Goal: Information Seeking & Learning: Learn about a topic

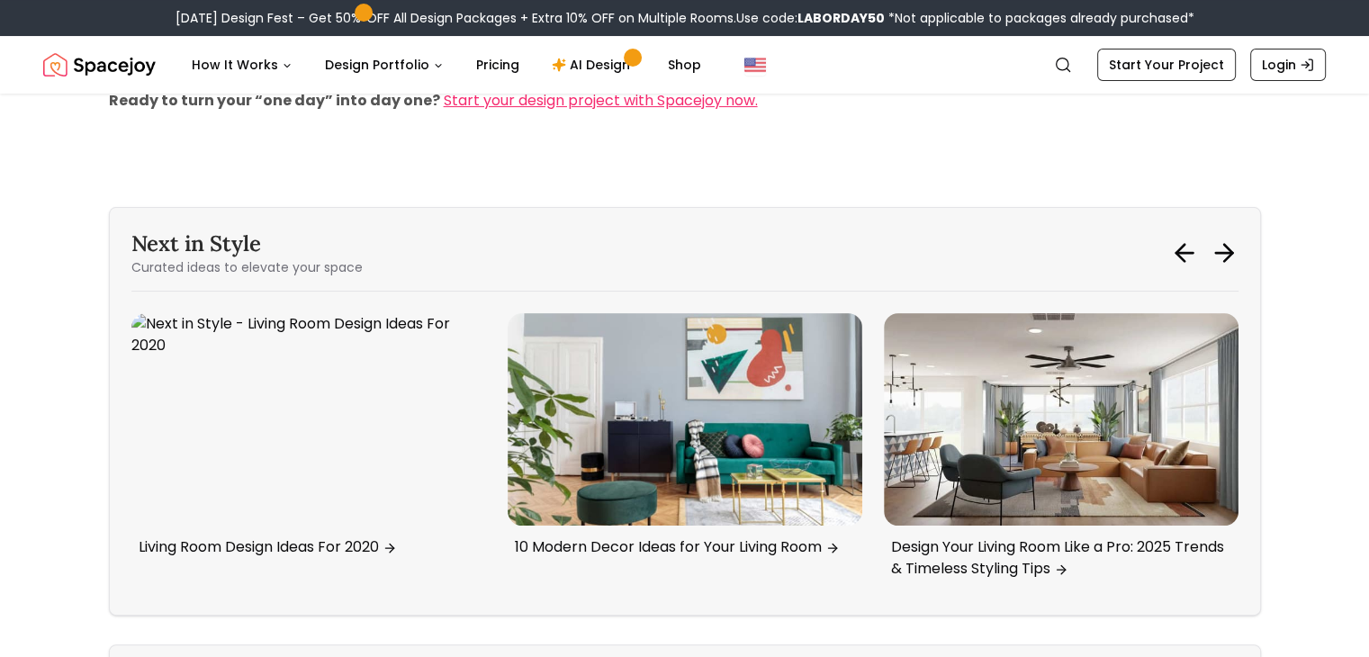
scroll to position [7149, 0]
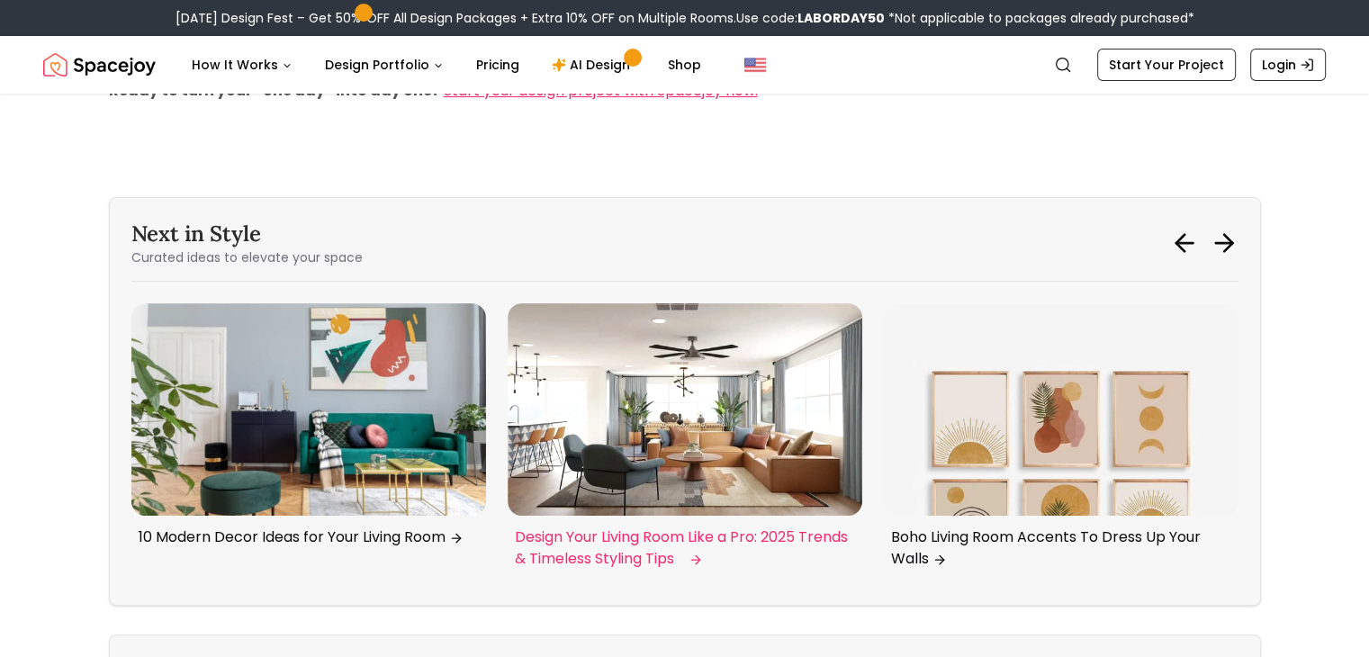
click at [667, 406] on img "6 / 6" at bounding box center [685, 409] width 355 height 212
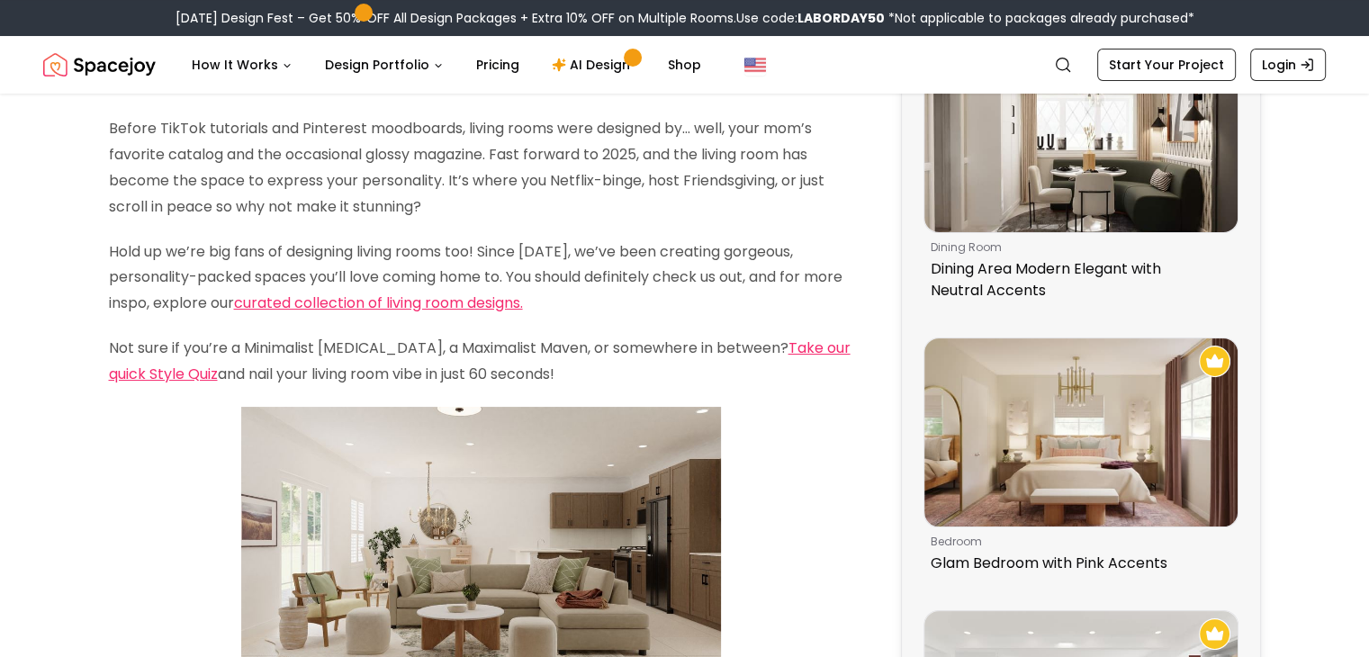
scroll to position [270, 0]
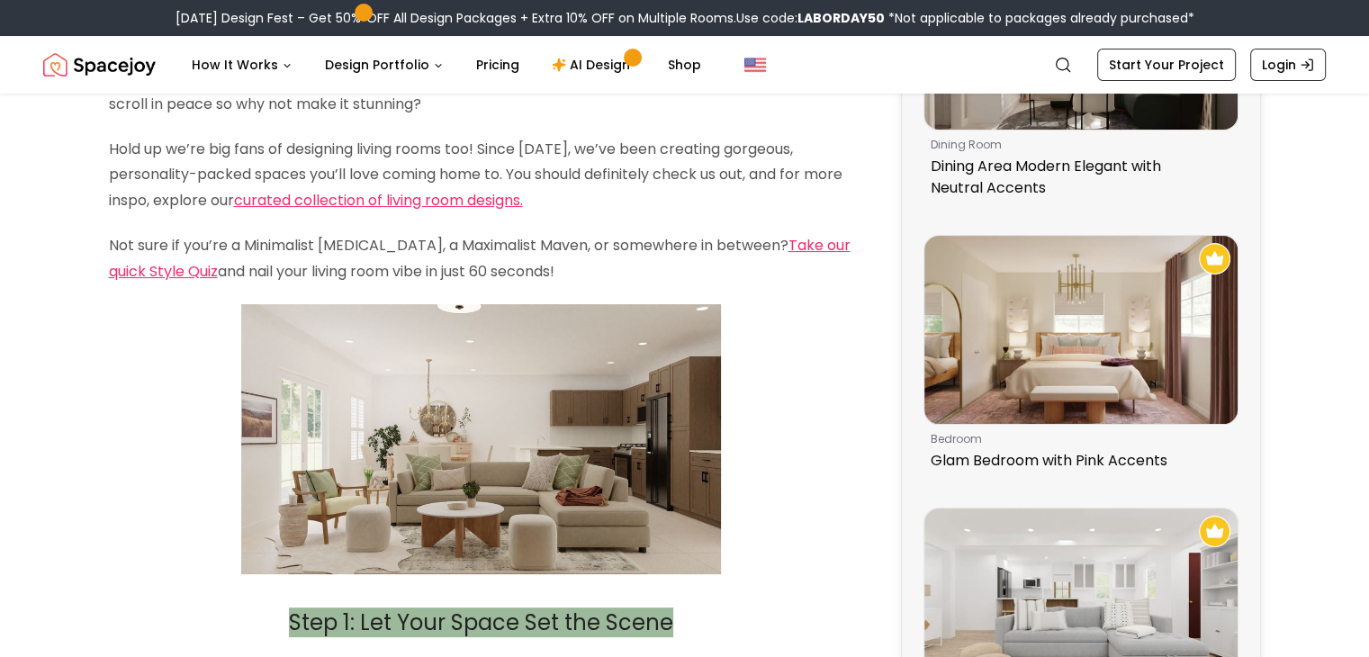
click at [508, 451] on img at bounding box center [481, 439] width 480 height 270
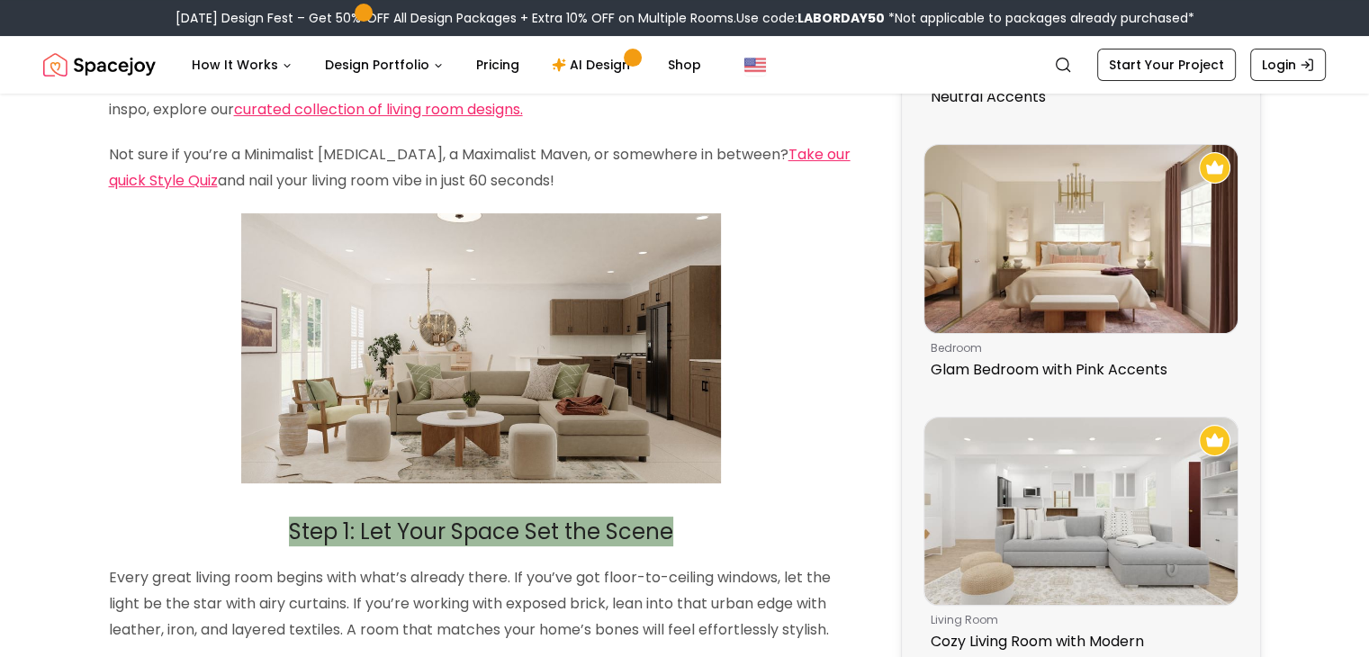
scroll to position [450, 0]
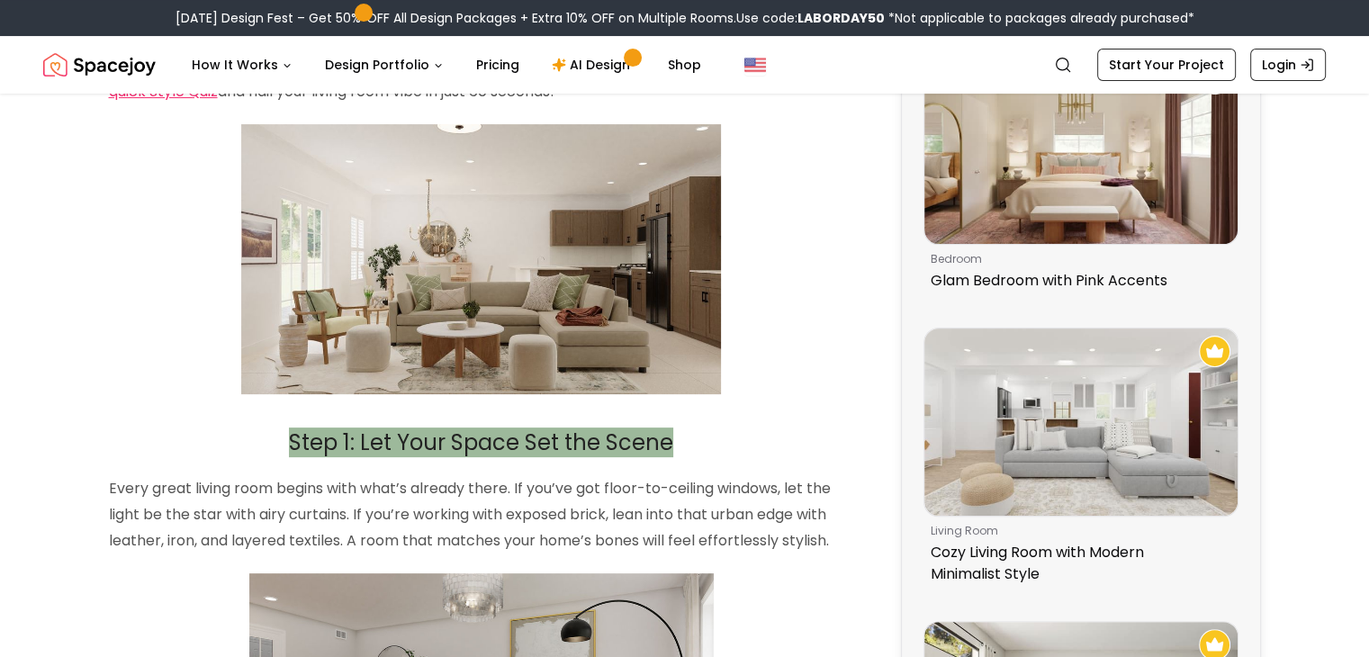
click at [450, 290] on img at bounding box center [481, 259] width 480 height 270
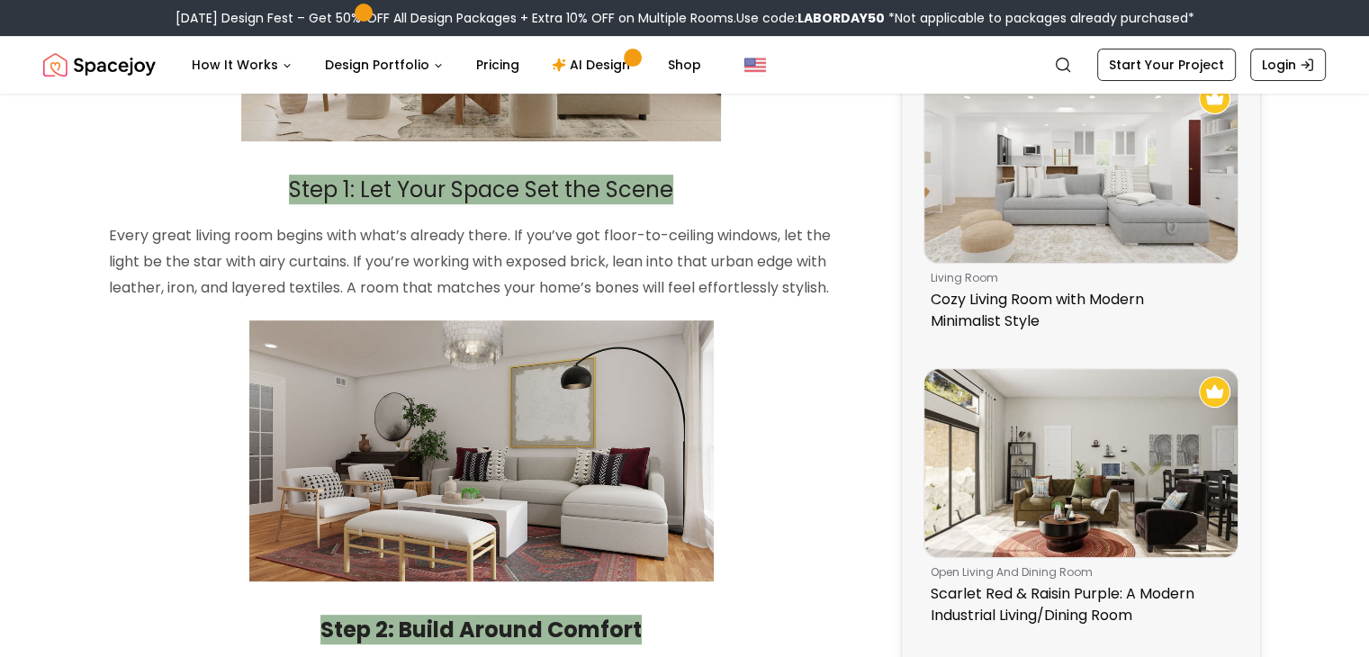
scroll to position [810, 0]
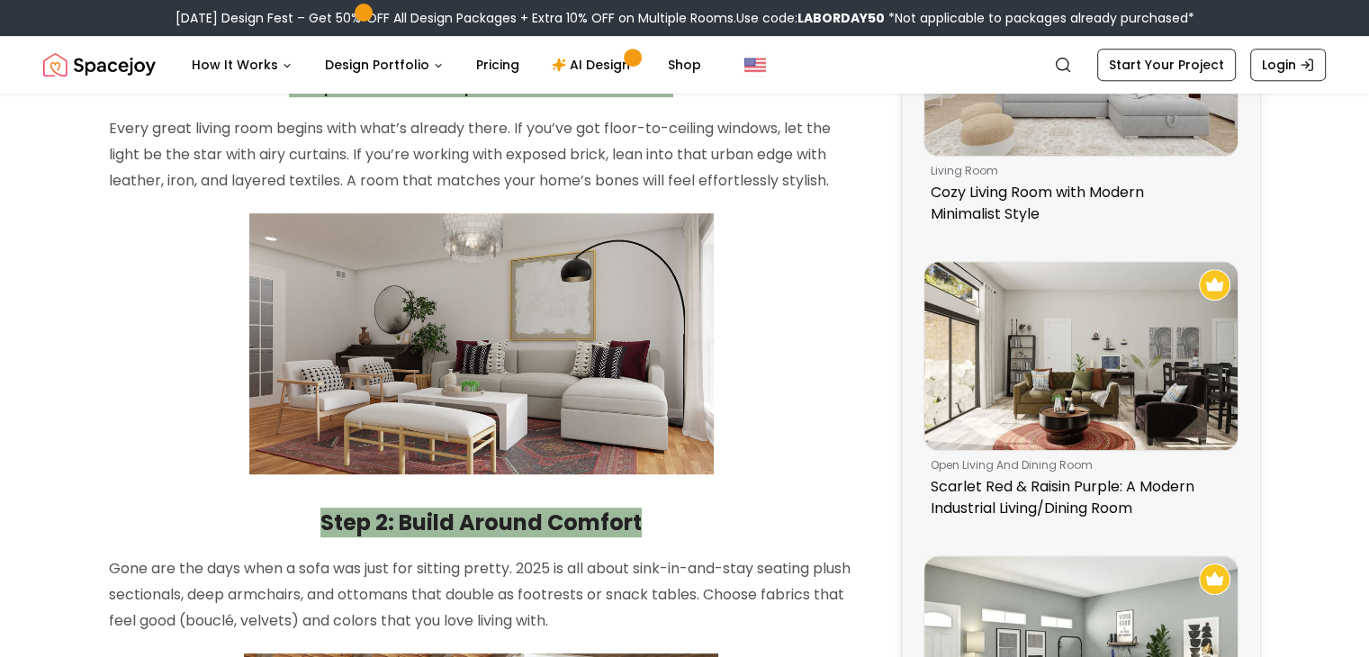
click at [489, 331] on img at bounding box center [481, 344] width 465 height 262
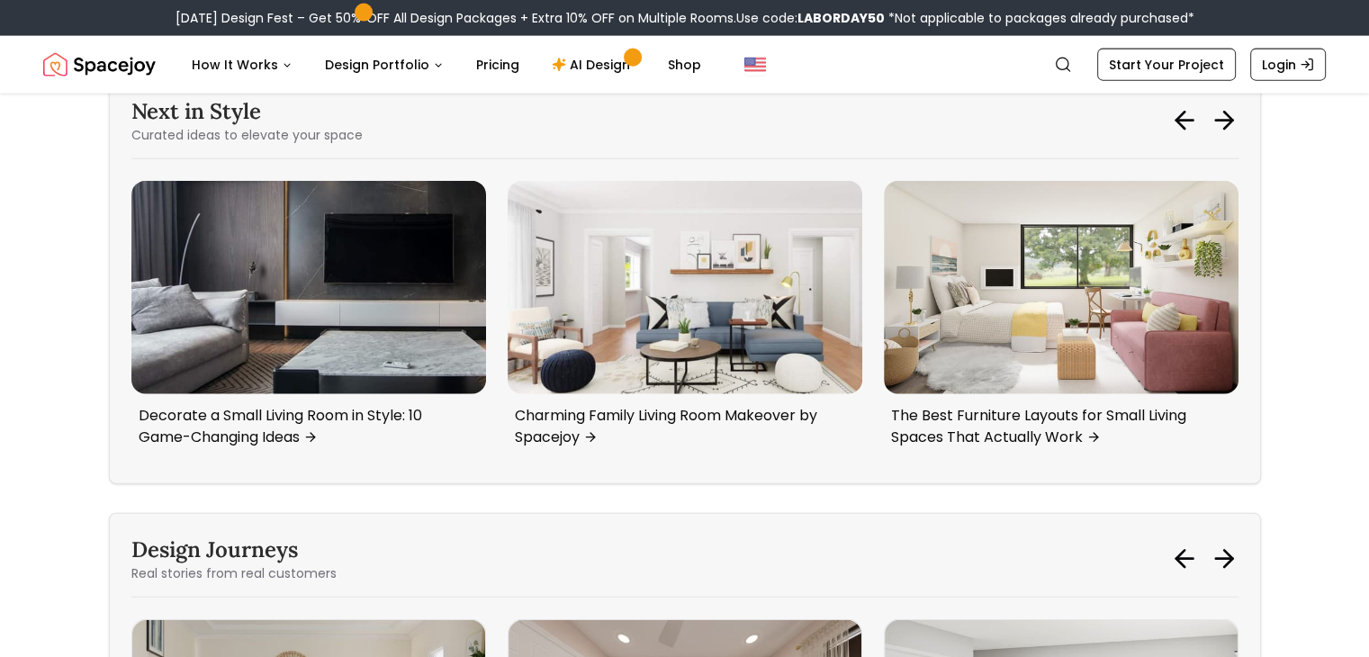
scroll to position [4232, 0]
